Goal: Information Seeking & Learning: Learn about a topic

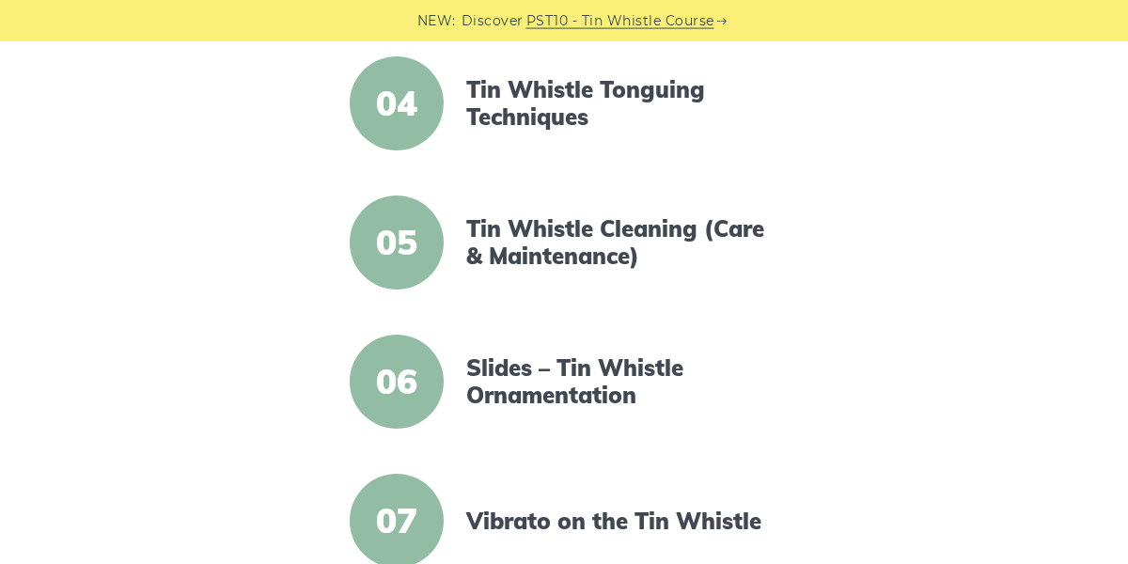
scroll to position [965, 0]
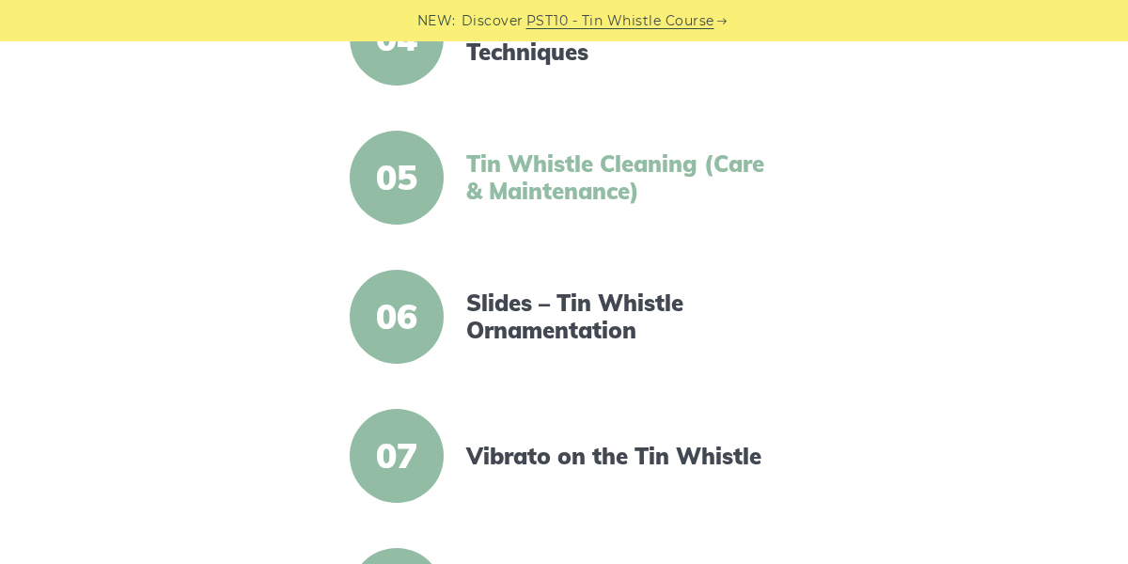
click at [537, 188] on link "Tin Whistle Cleaning (Care & Maintenance)" at bounding box center [624, 177] width 316 height 55
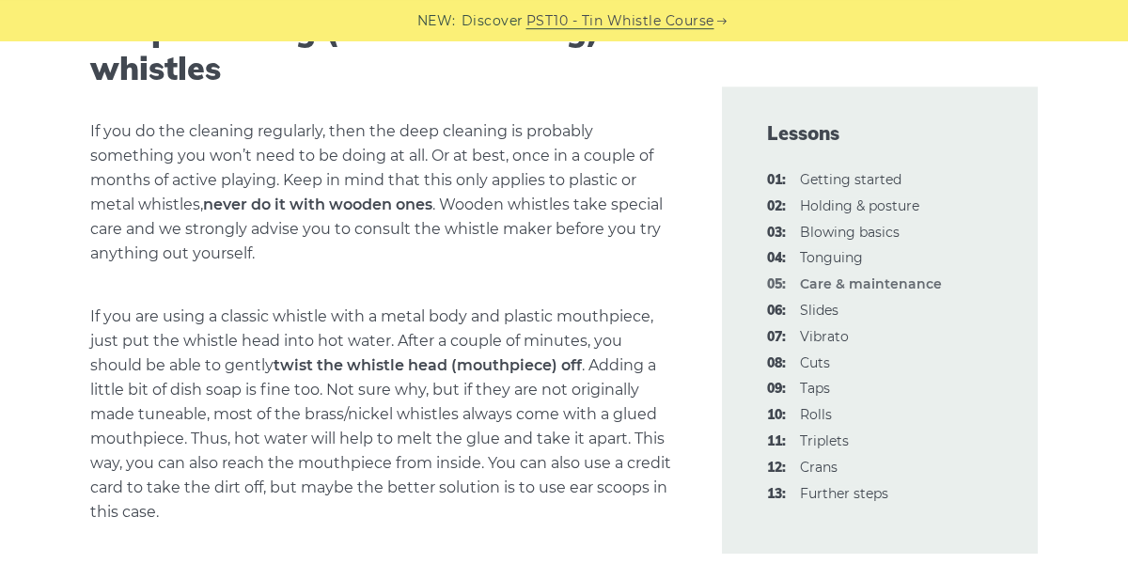
scroll to position [2465, 0]
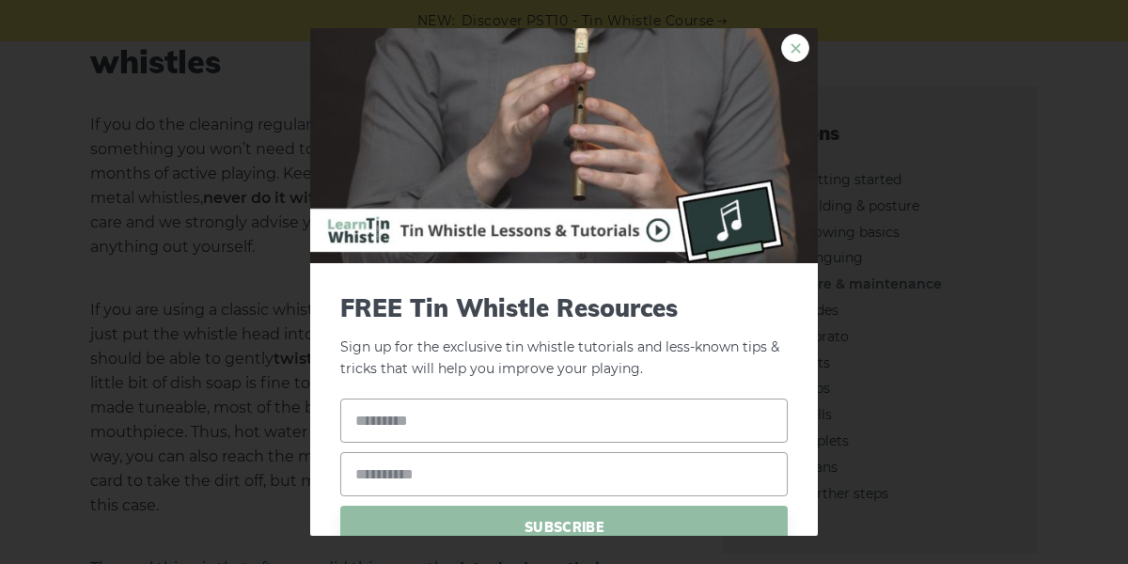
click at [803, 41] on link "×" at bounding box center [795, 48] width 28 height 28
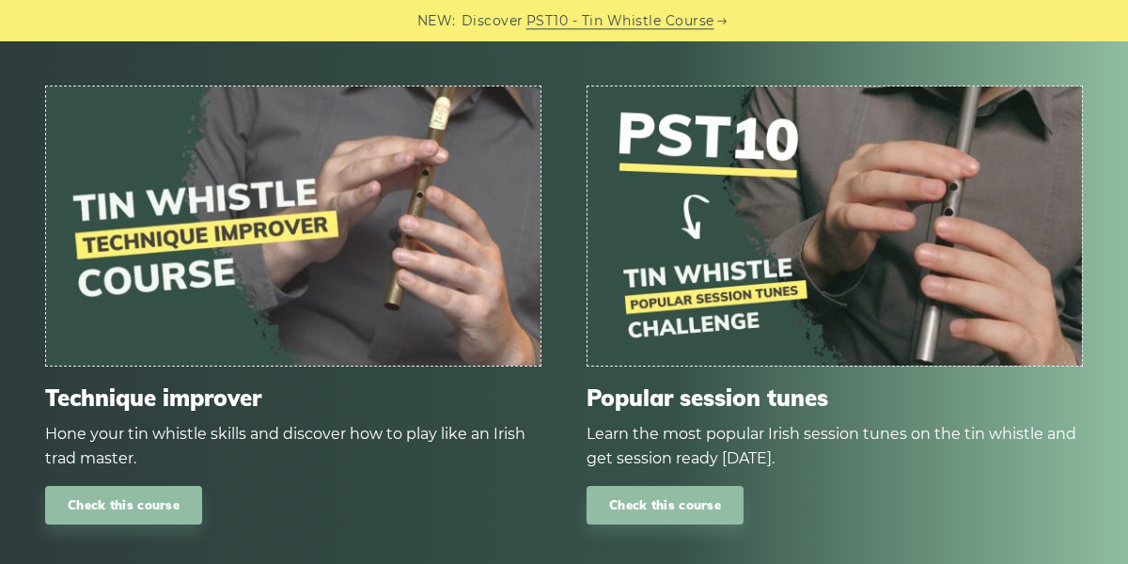
scroll to position [2358, 0]
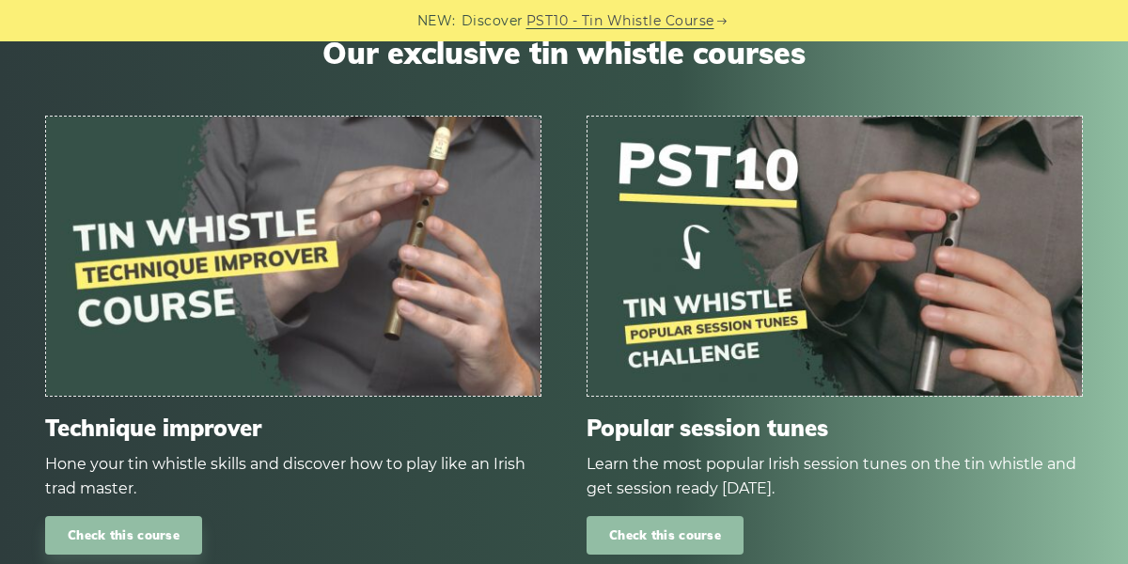
click at [652, 540] on link "Check this course" at bounding box center [665, 535] width 157 height 39
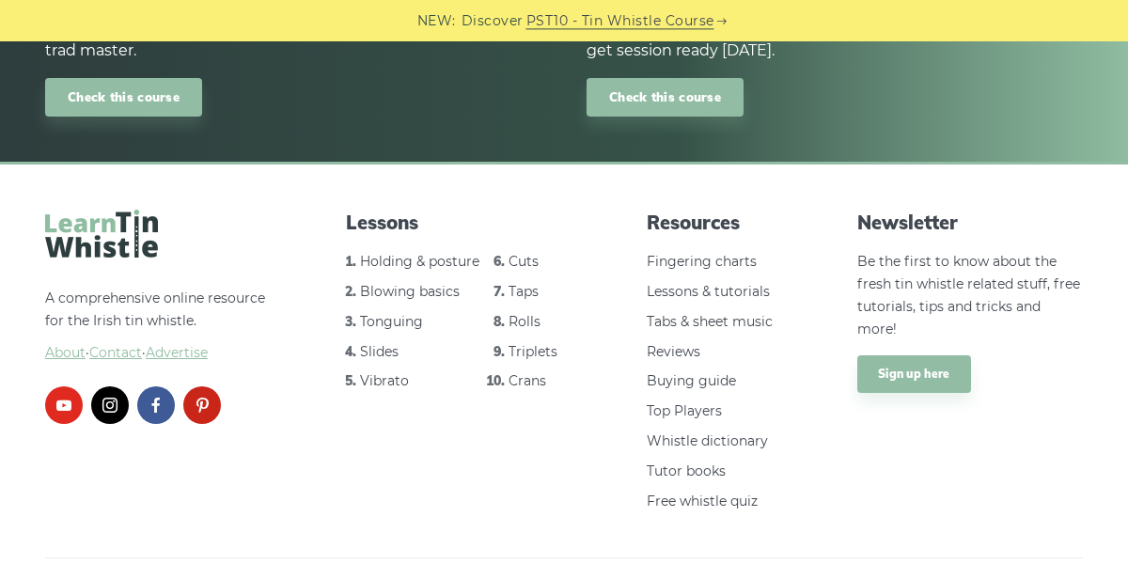
scroll to position [2828, 0]
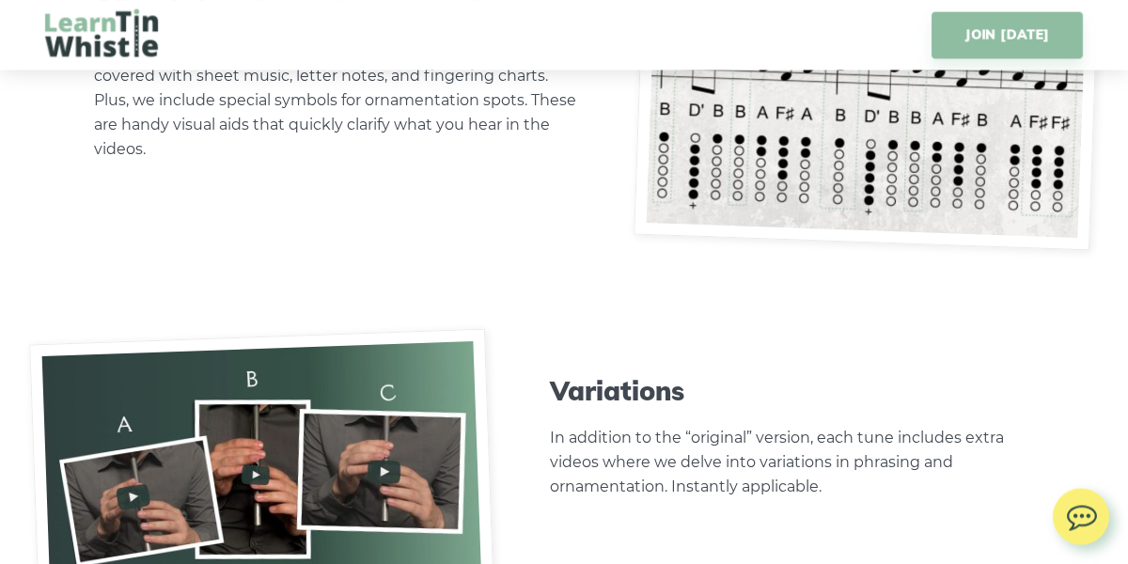
scroll to position [5681, 0]
